Goal: Information Seeking & Learning: Learn about a topic

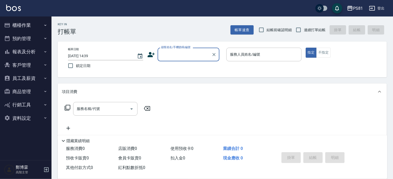
click at [33, 51] on button "報表及分析" at bounding box center [25, 51] width 47 height 13
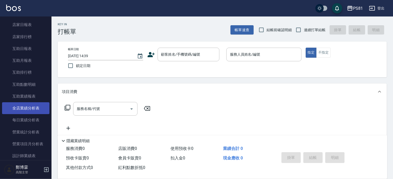
scroll to position [180, 0]
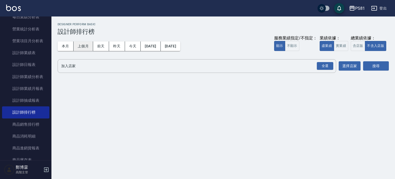
drag, startPoint x: 81, startPoint y: 46, endPoint x: 101, endPoint y: 47, distance: 19.8
click at [81, 46] on button "上個月" at bounding box center [84, 46] width 20 height 10
click at [341, 49] on button "實業績" at bounding box center [341, 46] width 14 height 10
click at [328, 67] on div "全選" at bounding box center [325, 66] width 16 height 8
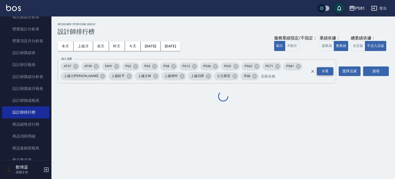
click at [328, 67] on button "全選" at bounding box center [325, 71] width 19 height 10
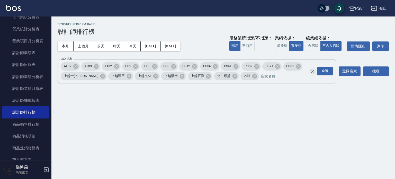
click at [315, 70] on icon "Clear" at bounding box center [312, 71] width 5 height 5
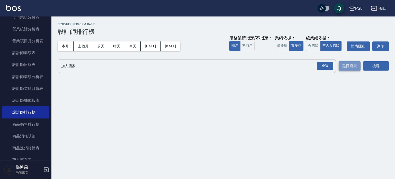
click at [346, 64] on button "選擇店家" at bounding box center [350, 66] width 22 height 10
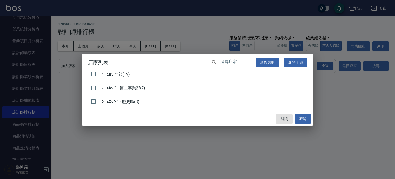
click at [106, 91] on div "2 - 第二事業部(2)" at bounding box center [197, 89] width 219 height 8
click at [117, 89] on 第二事業部\(2\) "2 - 第二事業部(2)" at bounding box center [126, 88] width 38 height 6
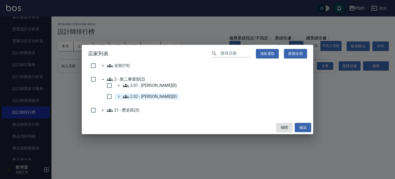
click at [147, 98] on 何恭霖\(8\) "2.02 - [PERSON_NAME](8)" at bounding box center [150, 96] width 54 height 6
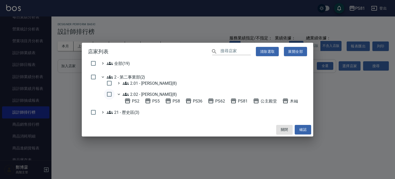
click at [109, 94] on input "checkbox" at bounding box center [109, 94] width 11 height 11
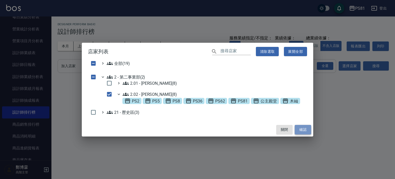
click at [297, 128] on button "確認" at bounding box center [303, 130] width 16 height 10
checkbox input "false"
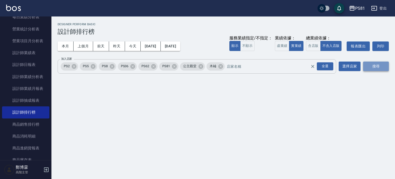
click at [376, 63] on button "搜尋" at bounding box center [376, 67] width 26 height 10
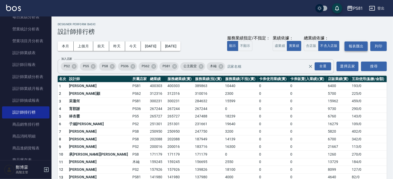
click at [357, 47] on button "報表匯出" at bounding box center [355, 46] width 23 height 10
